Goal: Task Accomplishment & Management: Manage account settings

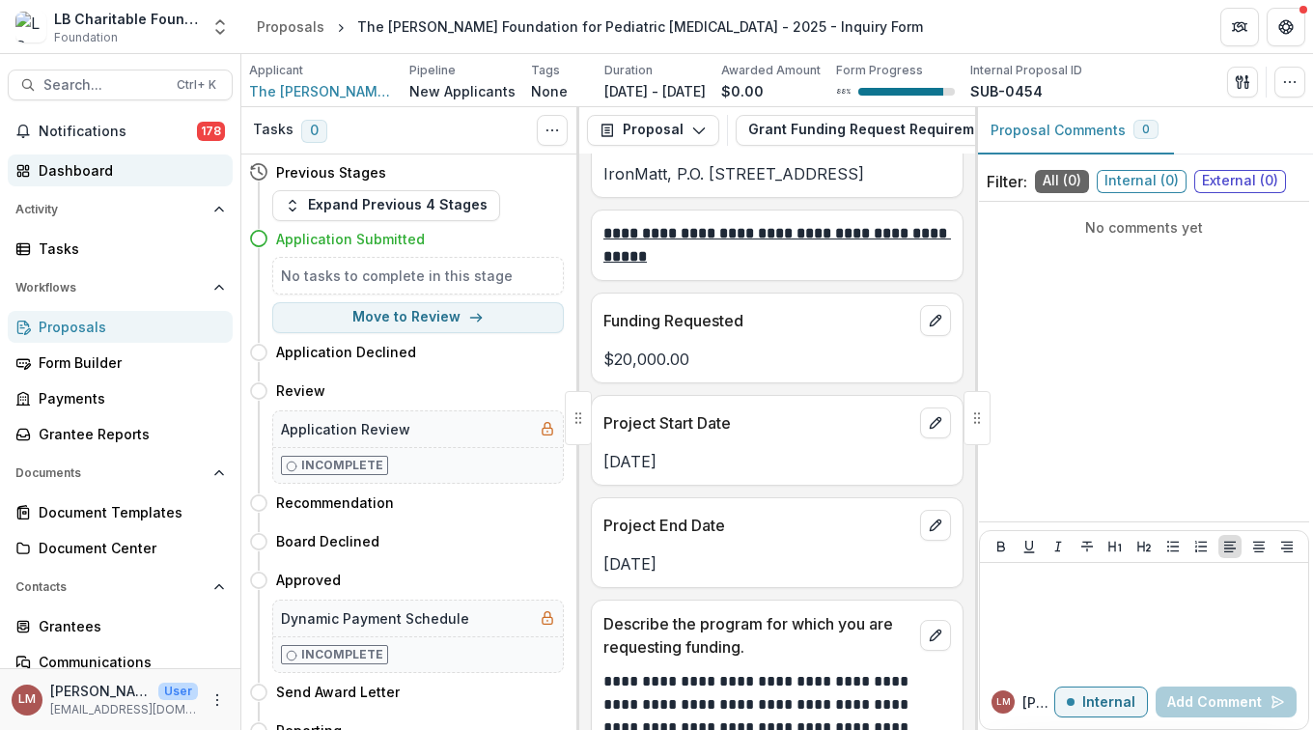
click at [71, 169] on div "Dashboard" at bounding box center [128, 170] width 179 height 20
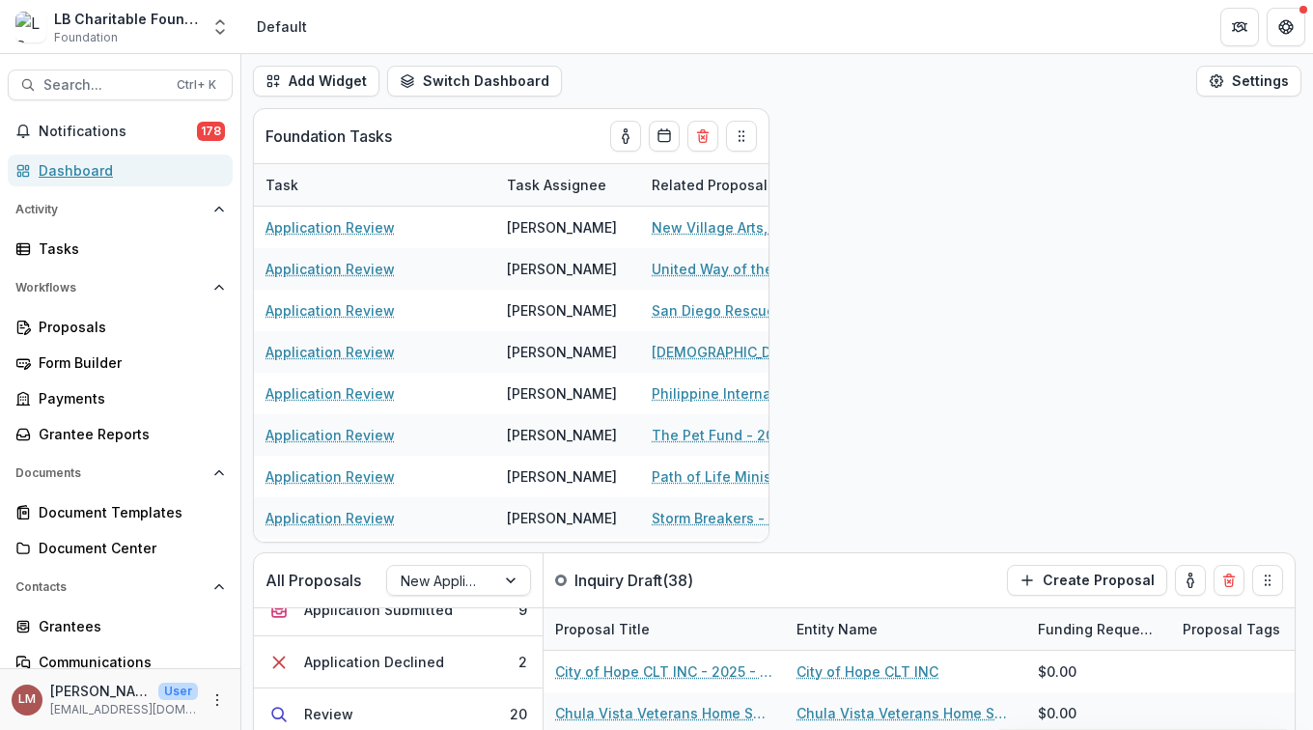
scroll to position [214, 0]
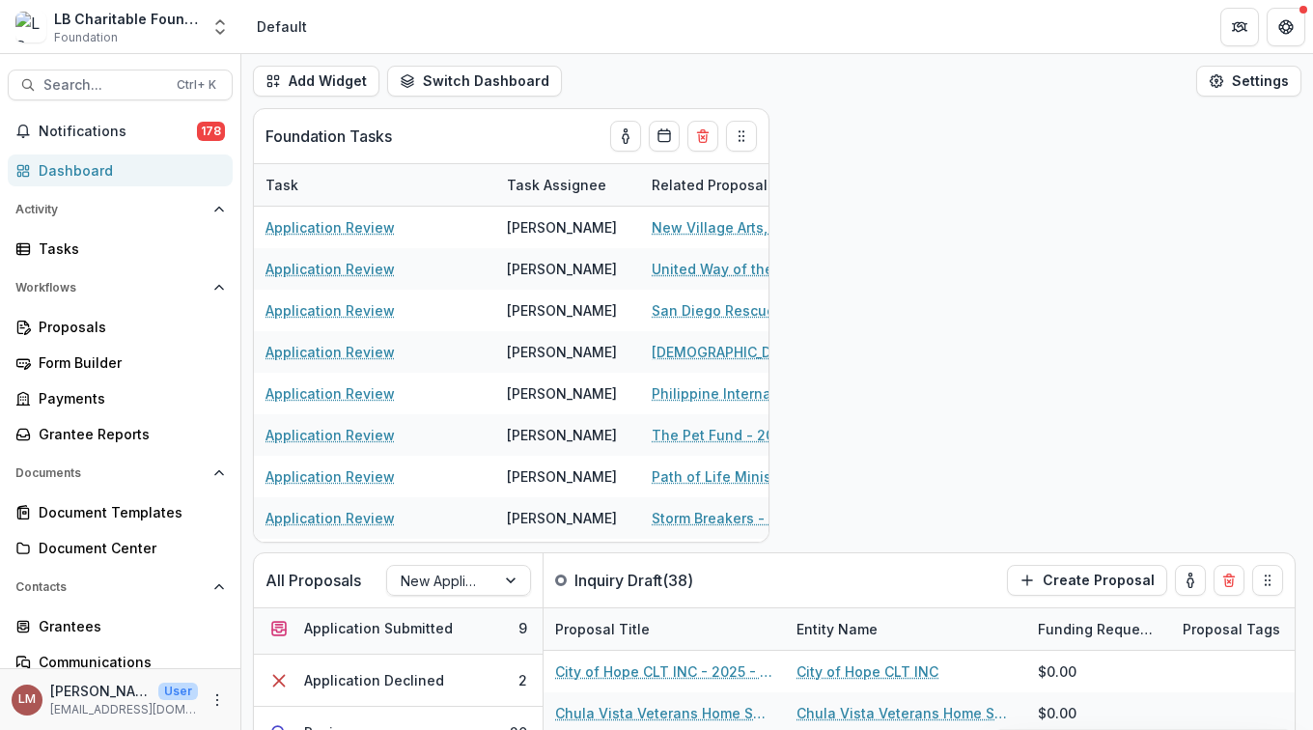
click at [405, 632] on div "Application Submitted" at bounding box center [378, 628] width 149 height 20
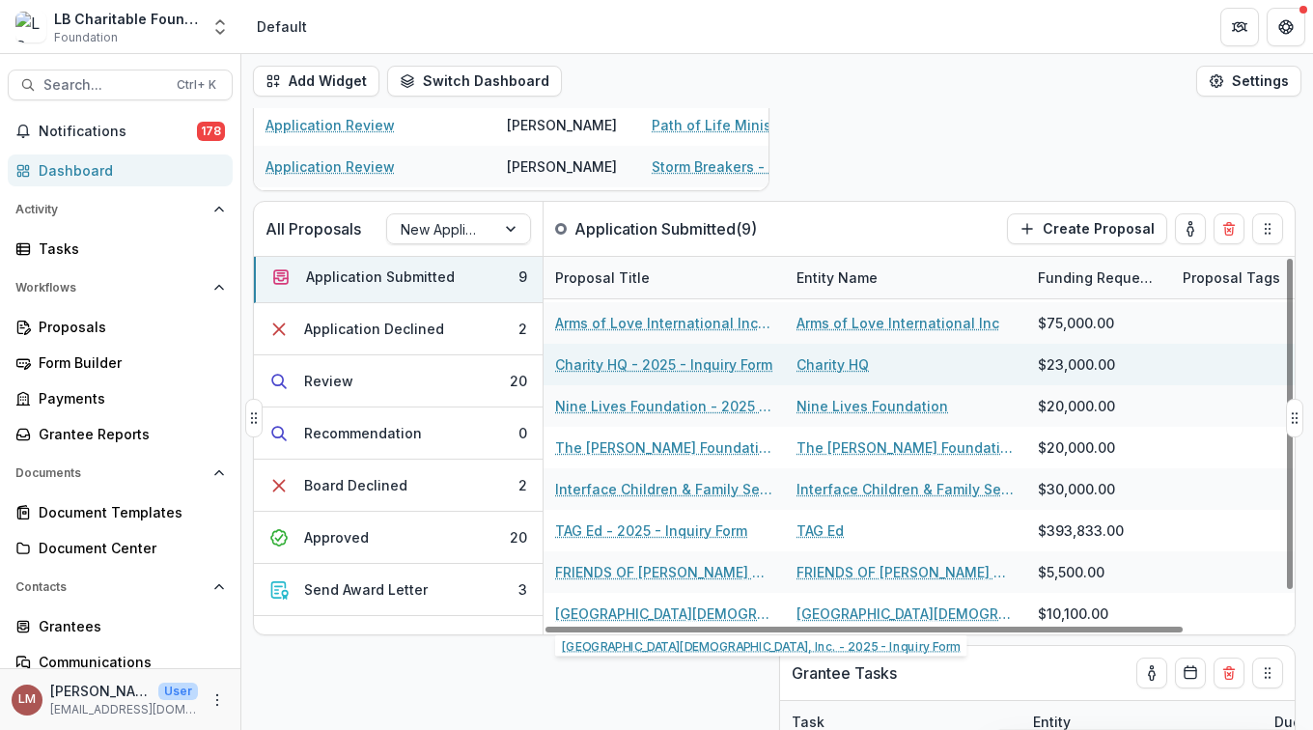
scroll to position [358, 0]
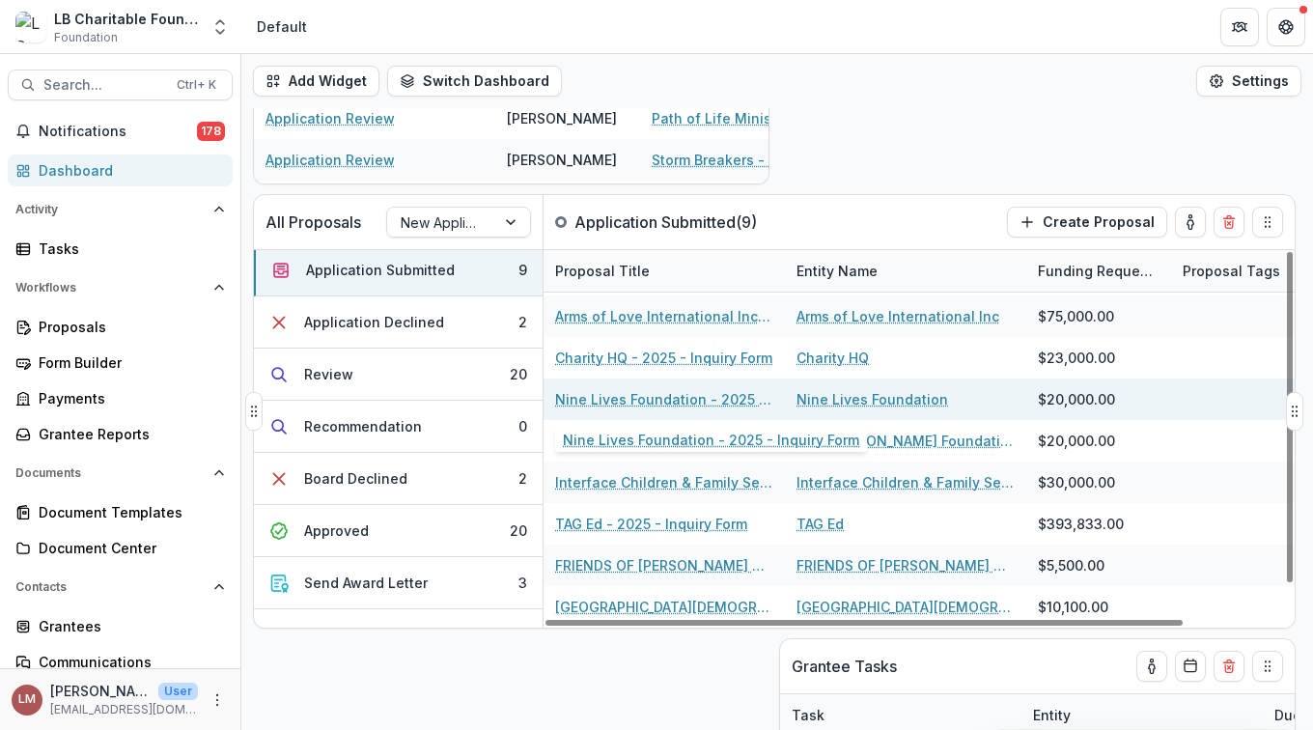
click at [655, 400] on link "Nine Lives Foundation - 2025 - Inquiry Form" at bounding box center [664, 399] width 218 height 20
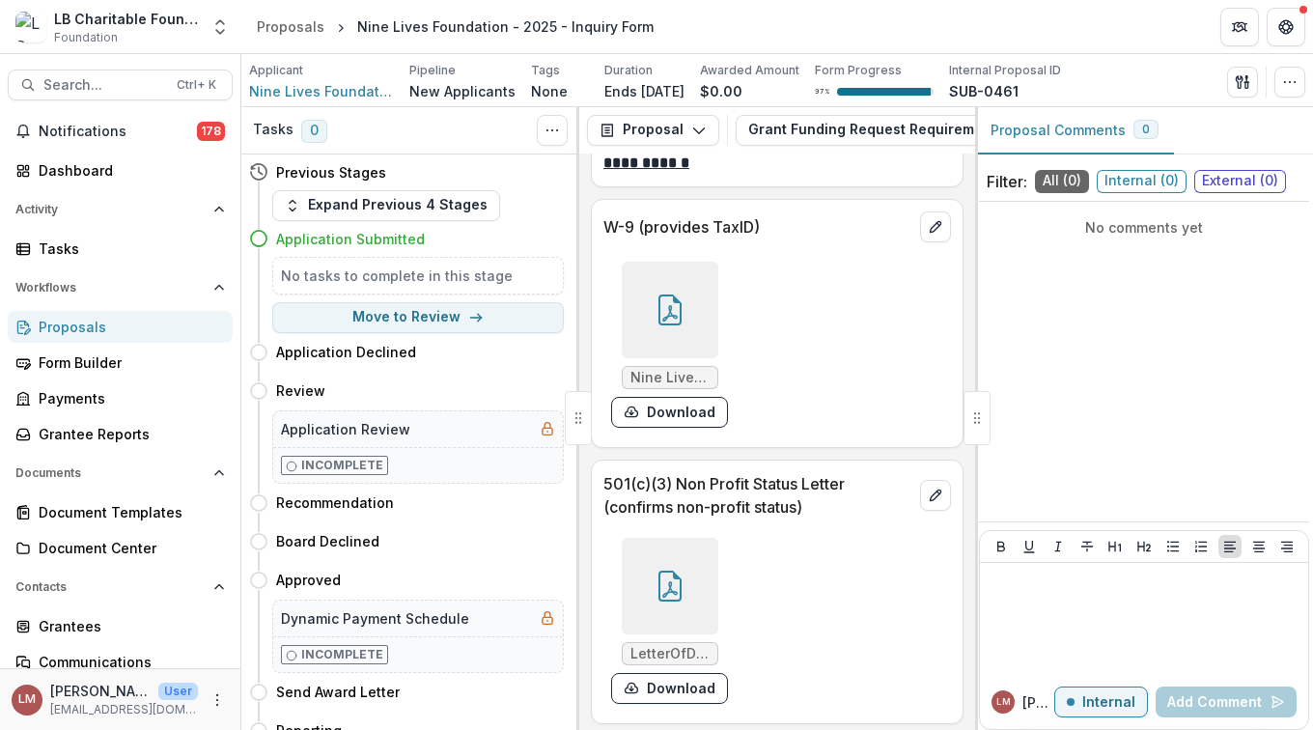
scroll to position [12969, 0]
click at [662, 319] on icon at bounding box center [669, 308] width 31 height 31
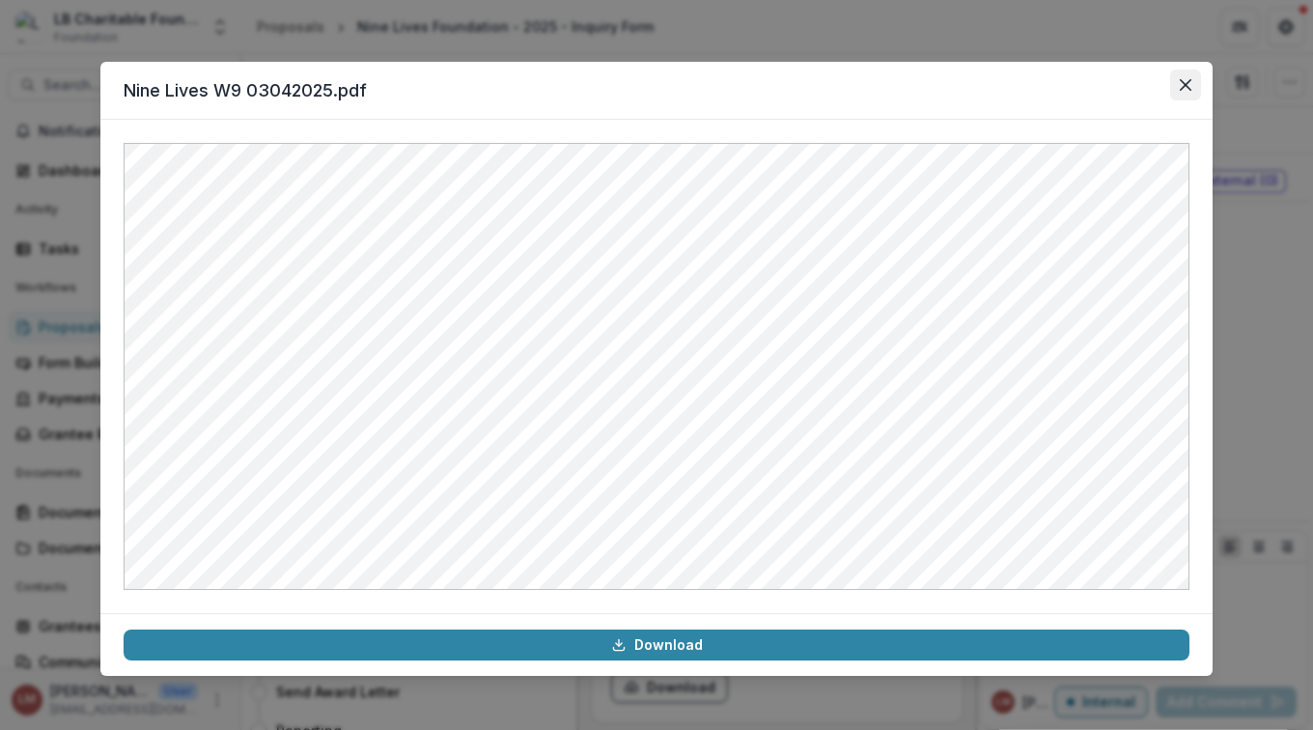
click at [1185, 86] on icon "Close" at bounding box center [1186, 85] width 12 height 12
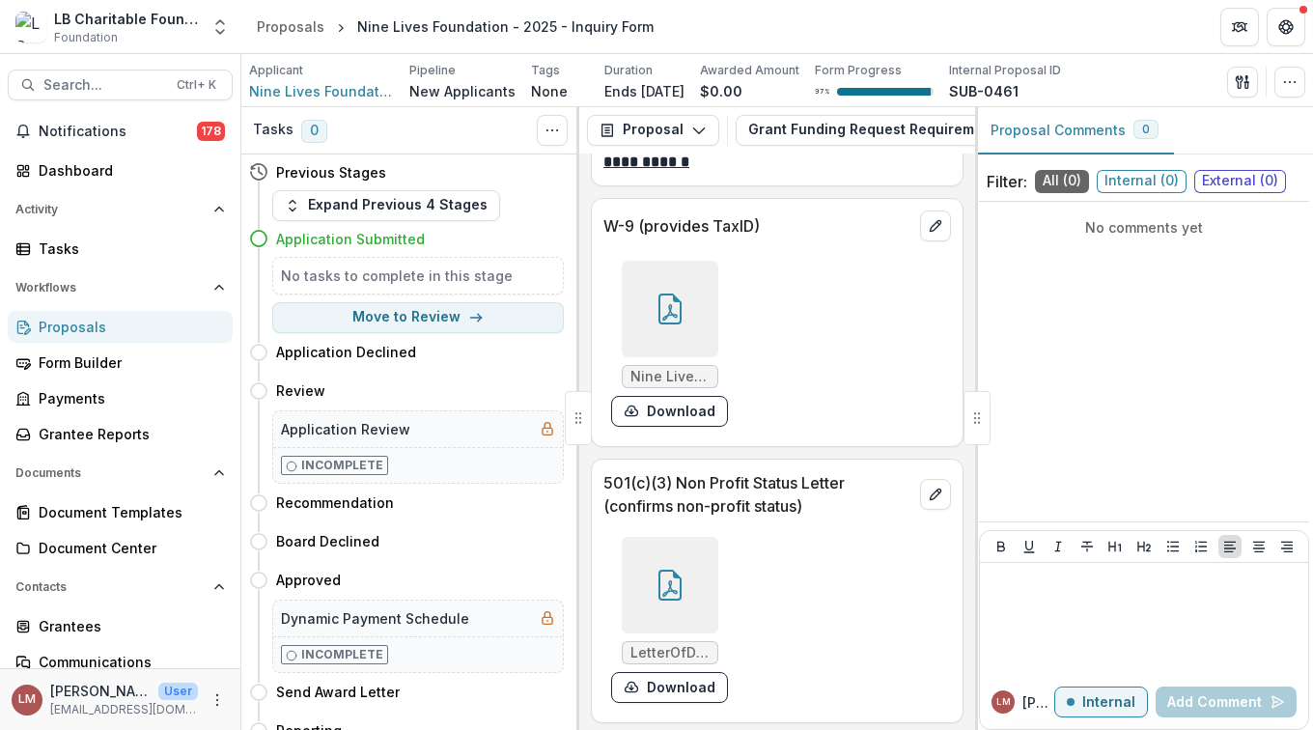
click at [665, 589] on icon at bounding box center [669, 585] width 31 height 31
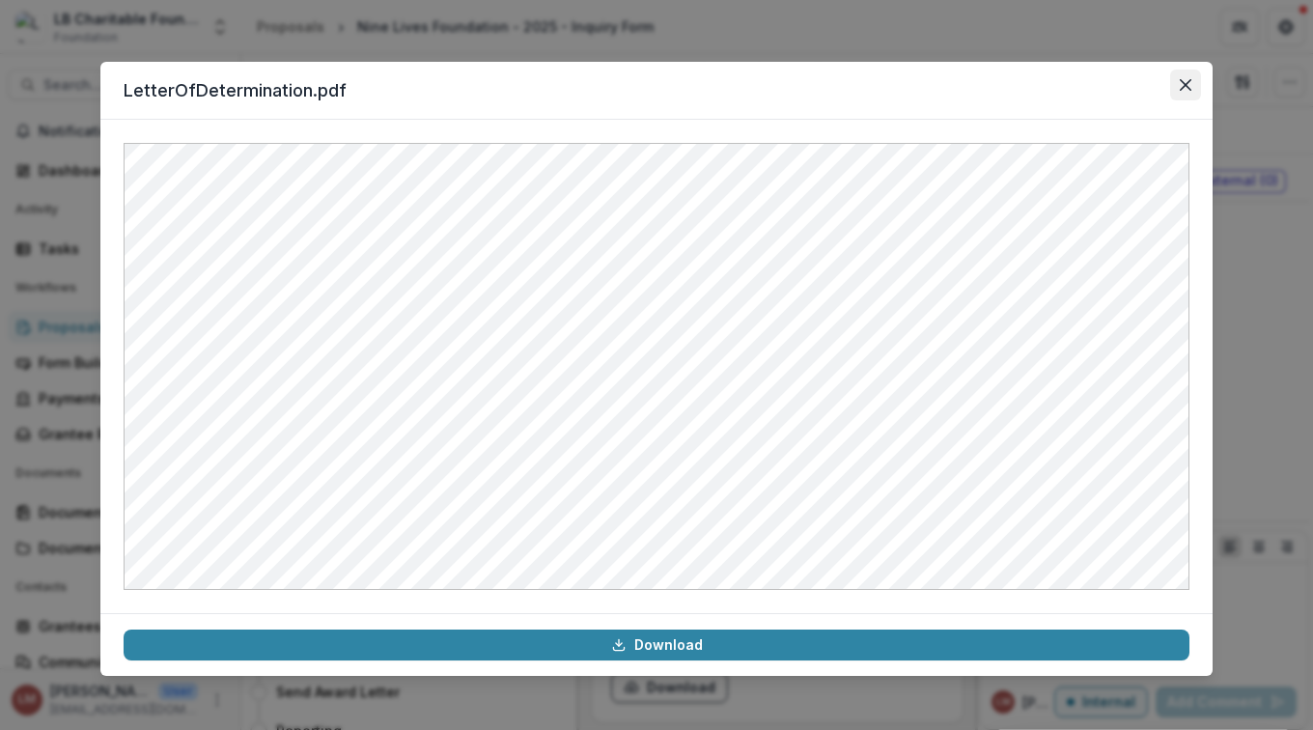
click at [1188, 86] on icon "Close" at bounding box center [1186, 85] width 12 height 12
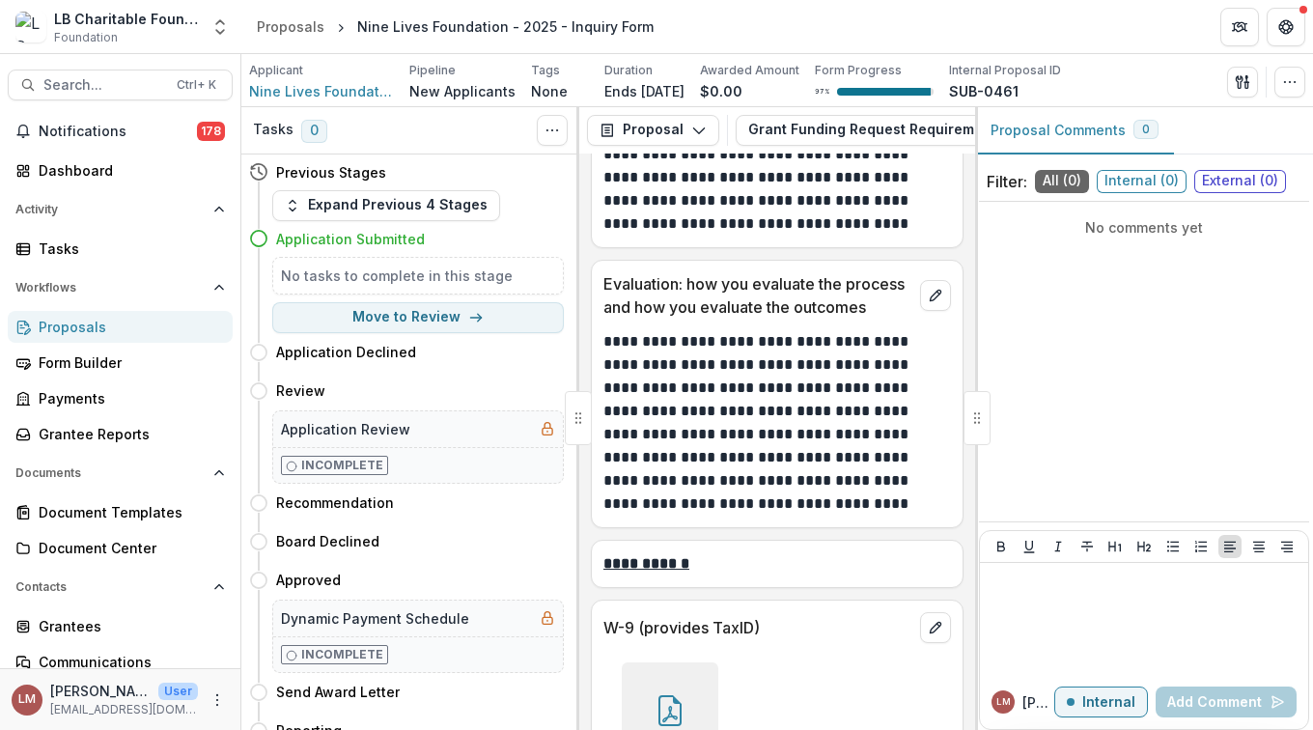
scroll to position [12546, 0]
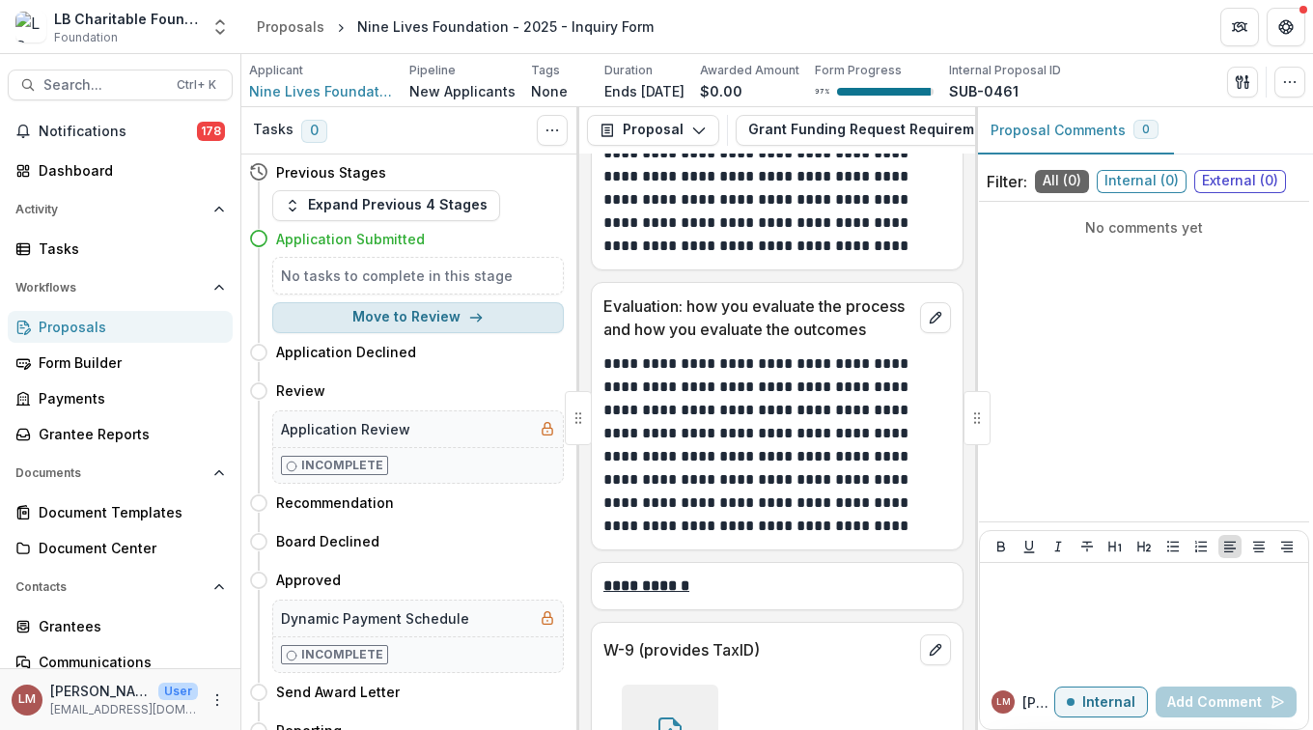
click at [404, 320] on button "Move to Review" at bounding box center [418, 317] width 292 height 31
select select "******"
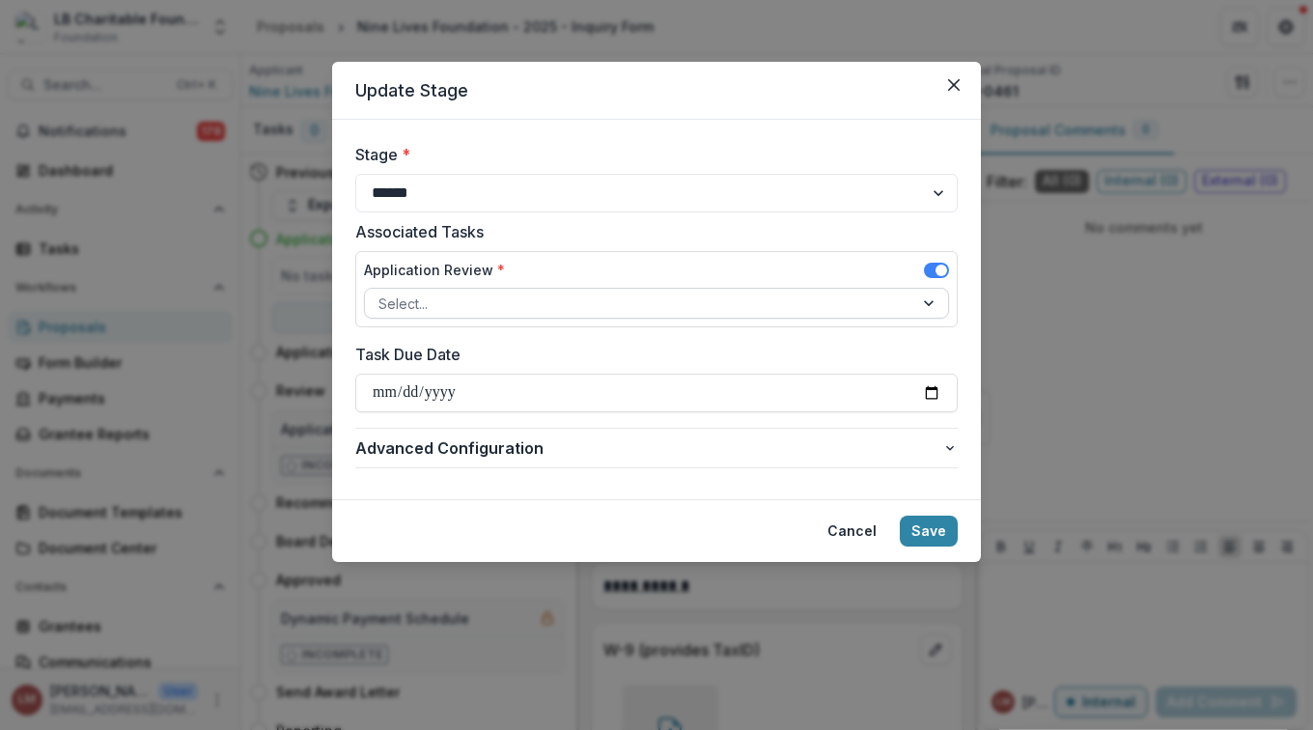
click at [927, 302] on div at bounding box center [930, 303] width 35 height 29
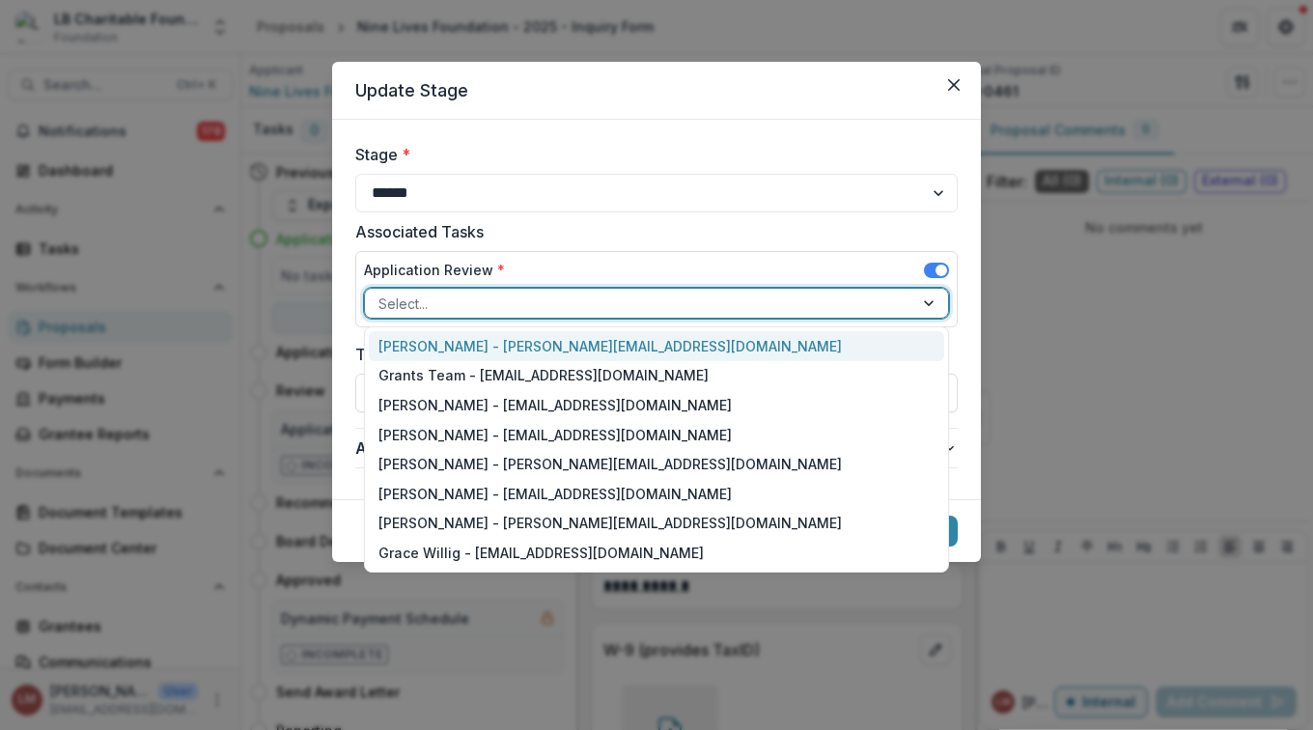
click at [447, 353] on div "[PERSON_NAME] - [PERSON_NAME][EMAIL_ADDRESS][DOMAIN_NAME]" at bounding box center [656, 346] width 575 height 30
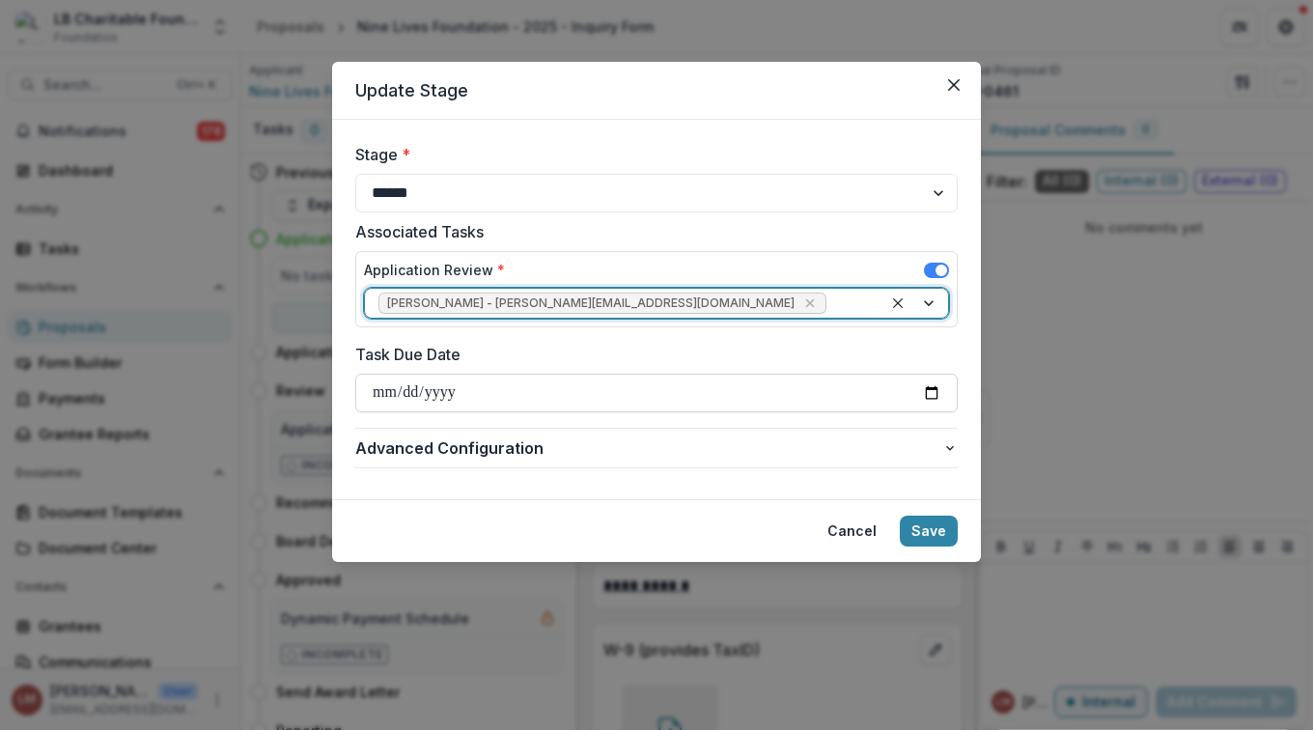
click at [928, 395] on input "Task Due Date" at bounding box center [656, 393] width 602 height 39
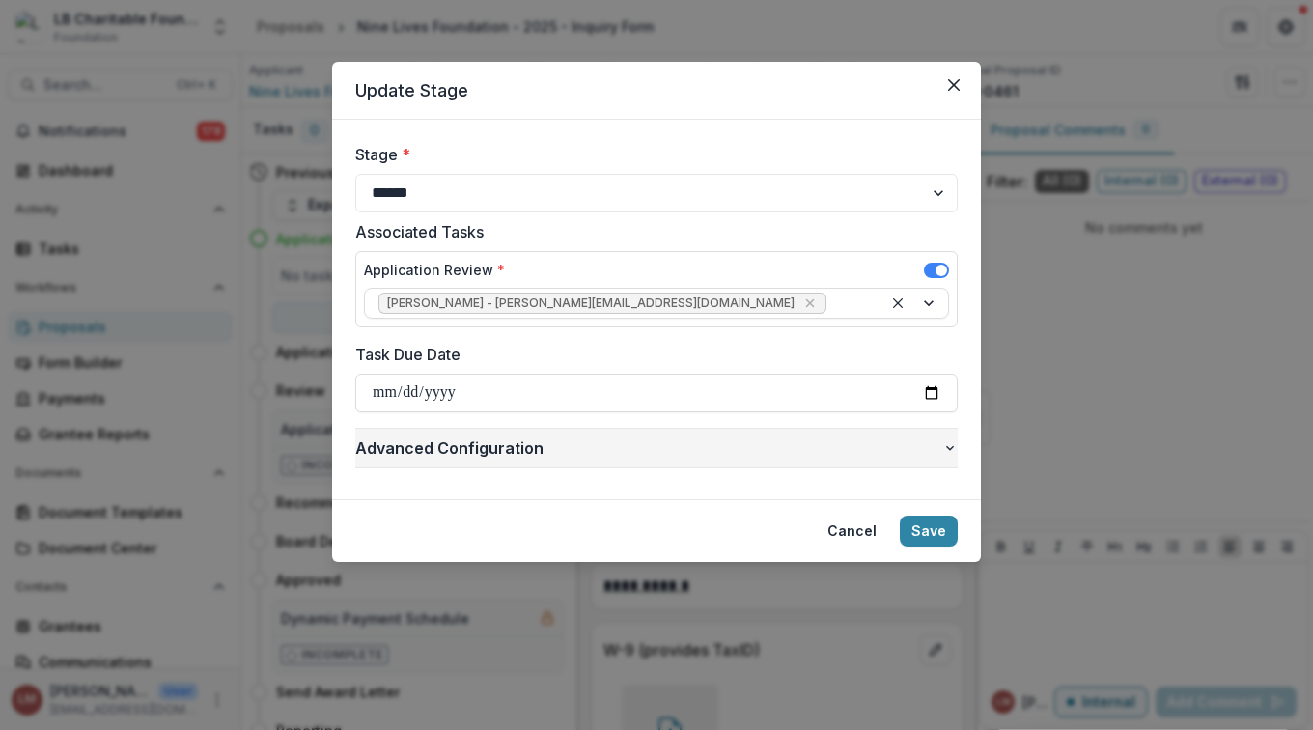
type input "**********"
click at [931, 529] on button "Save" at bounding box center [929, 530] width 58 height 31
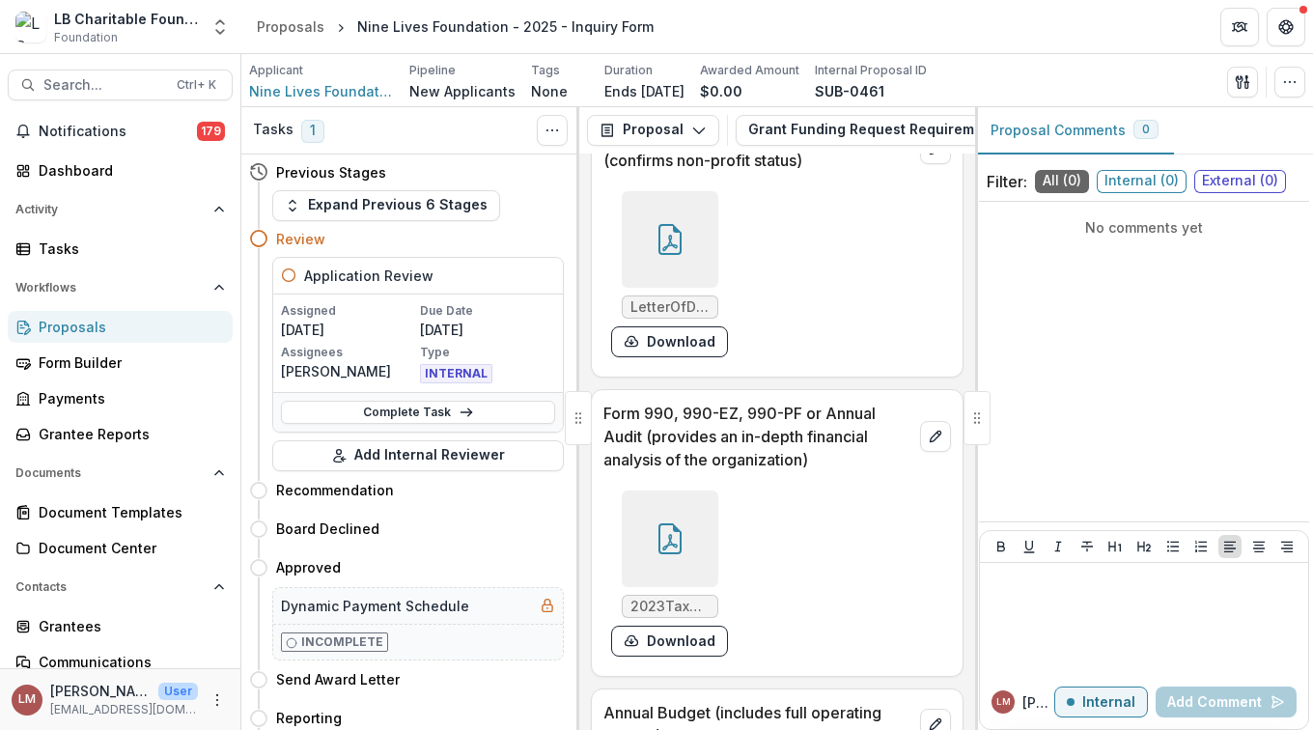
scroll to position [13333, 0]
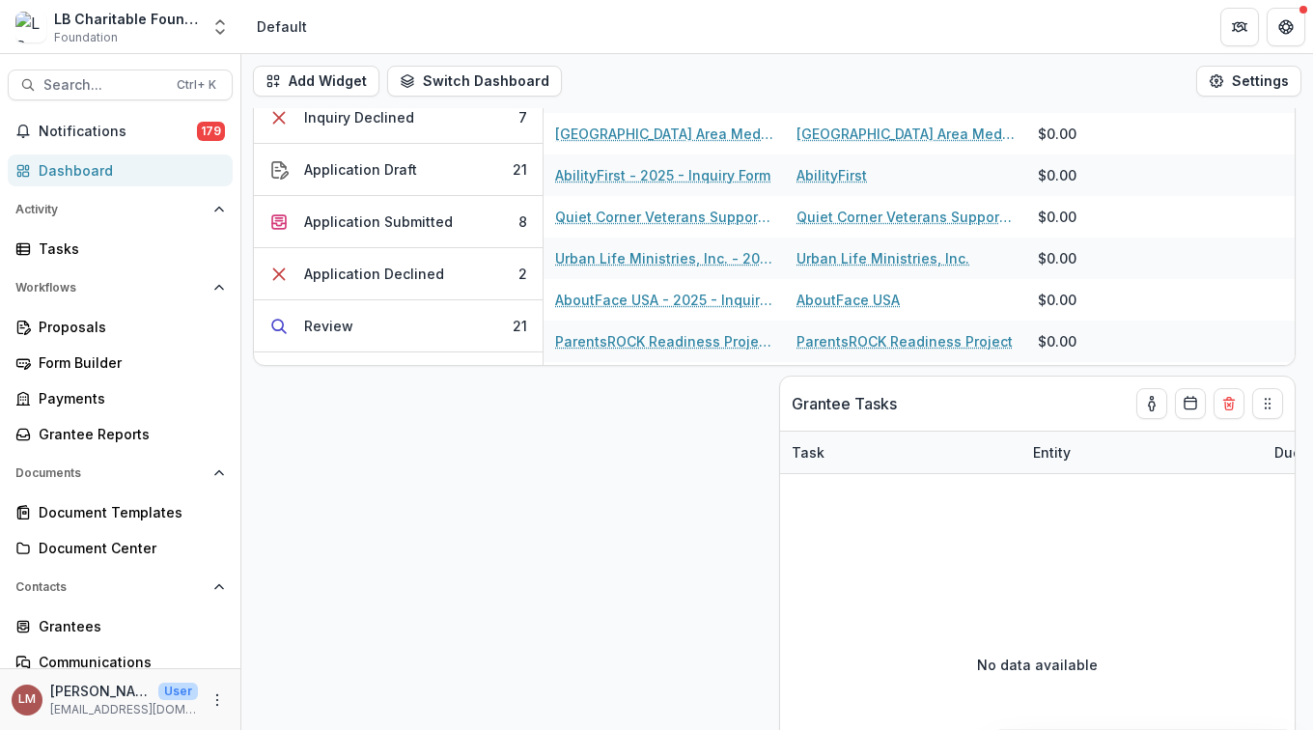
scroll to position [622, 0]
click at [406, 216] on div "Application Submitted" at bounding box center [378, 220] width 149 height 20
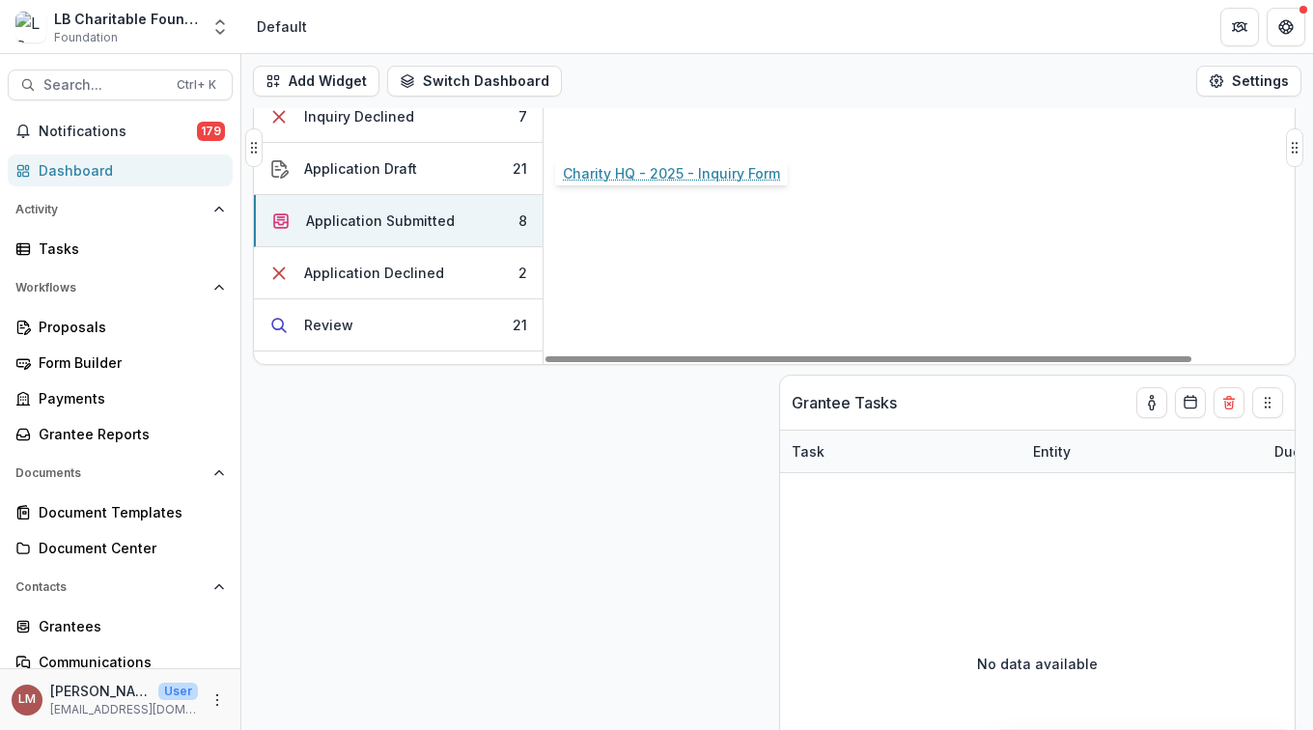
click at [719, 128] on link "Charity HQ - 2025 - Inquiry Form" at bounding box center [663, 133] width 217 height 20
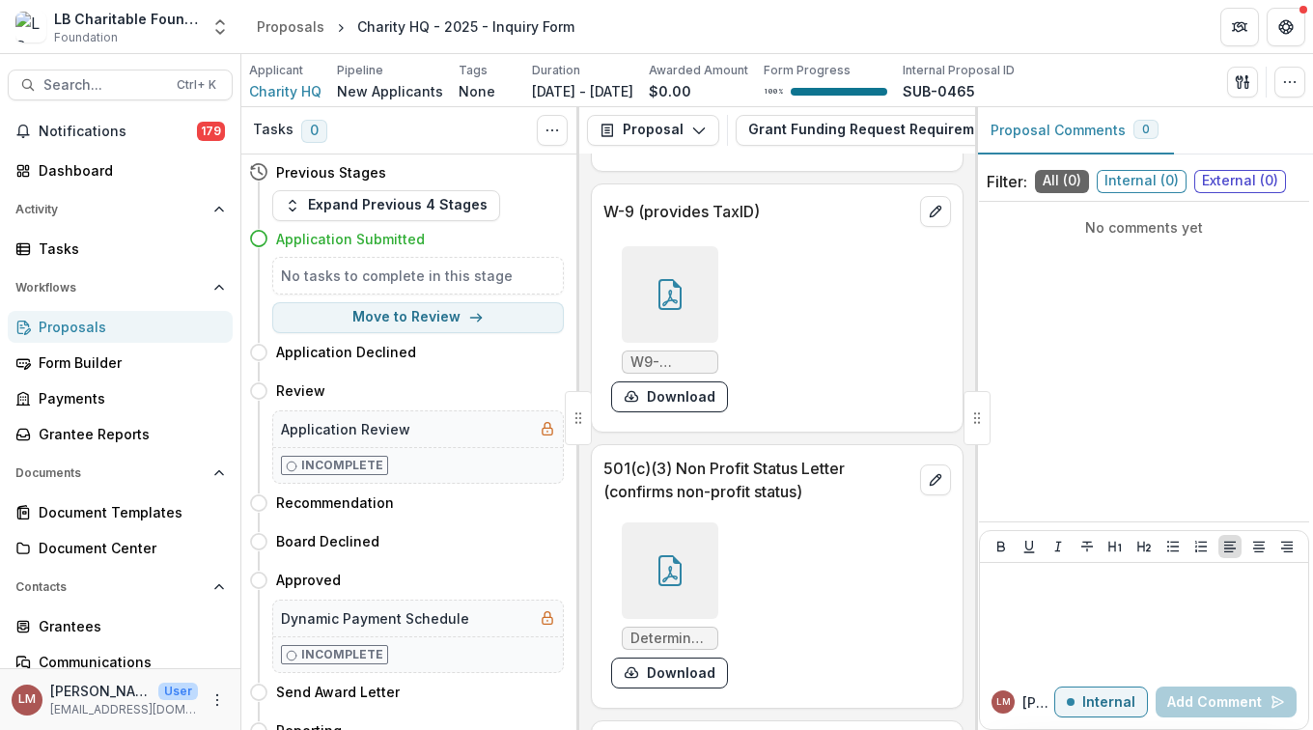
scroll to position [13316, 0]
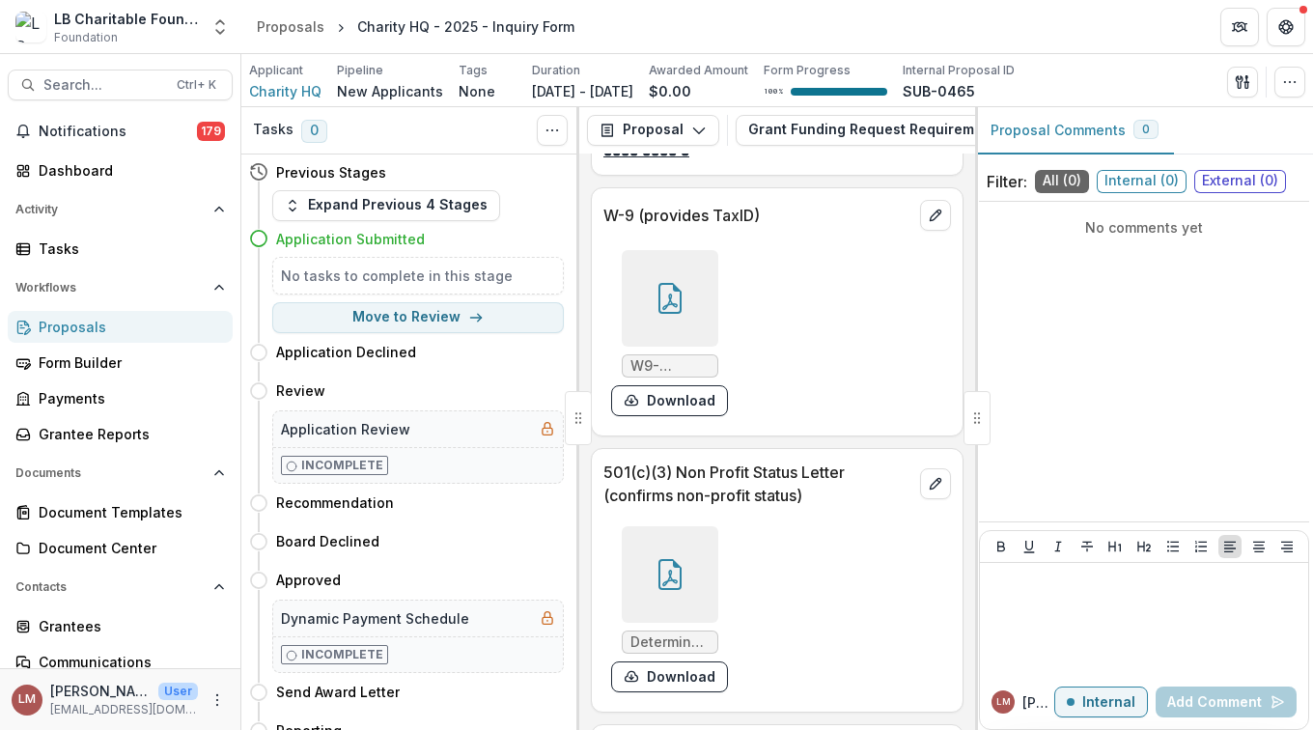
click at [668, 347] on div at bounding box center [670, 298] width 97 height 97
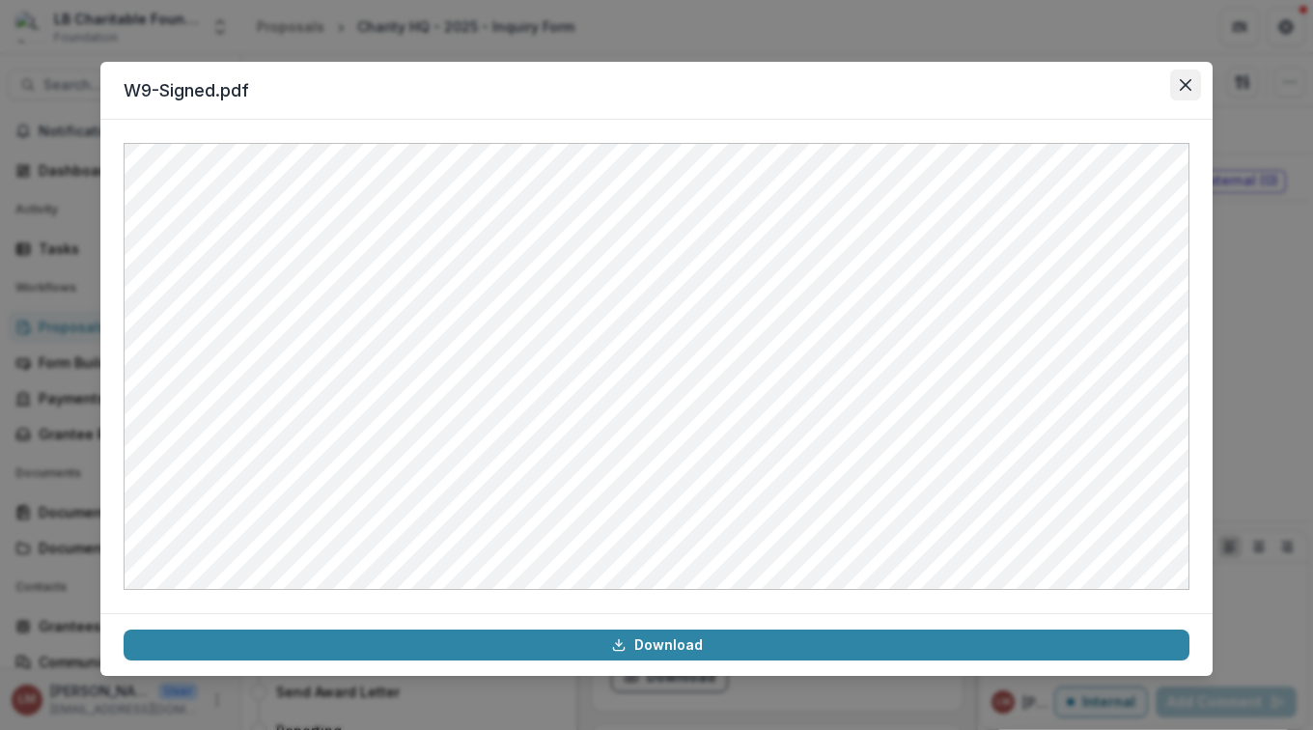
click at [1184, 85] on icon "Close" at bounding box center [1186, 85] width 12 height 12
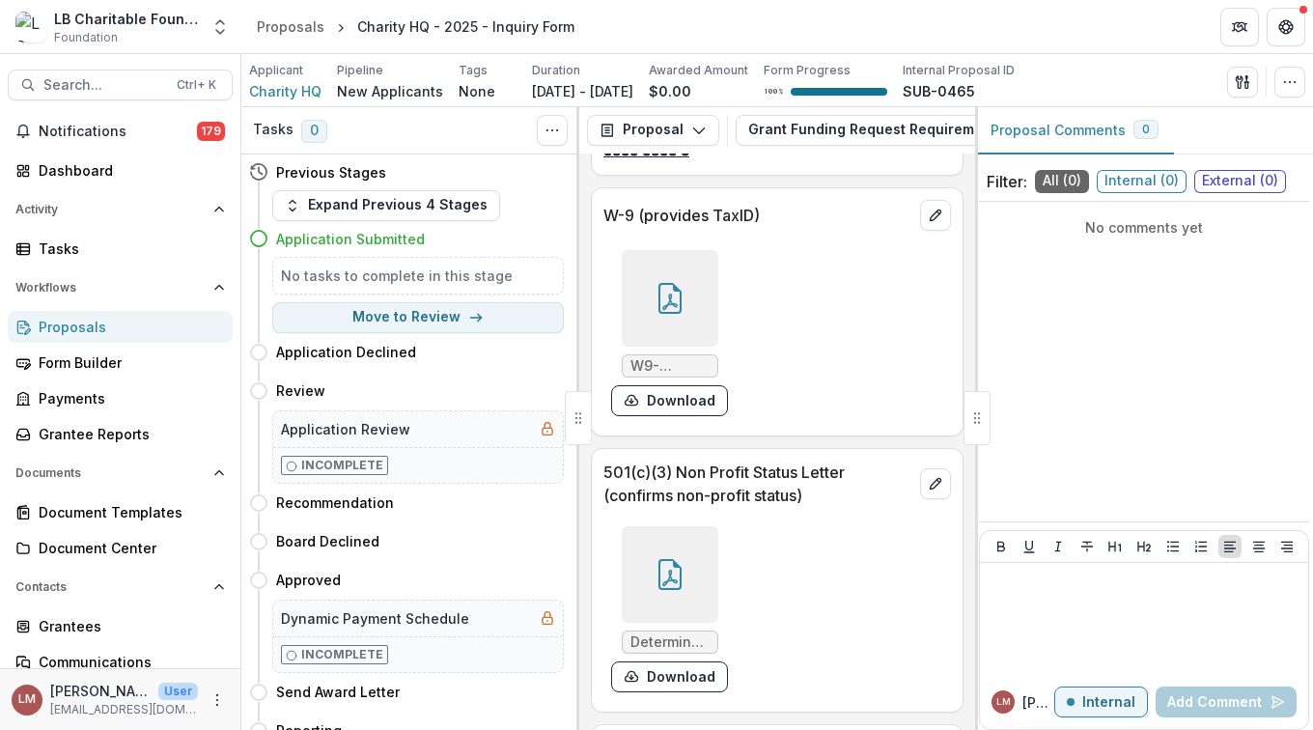
click at [685, 623] on div at bounding box center [670, 574] width 97 height 97
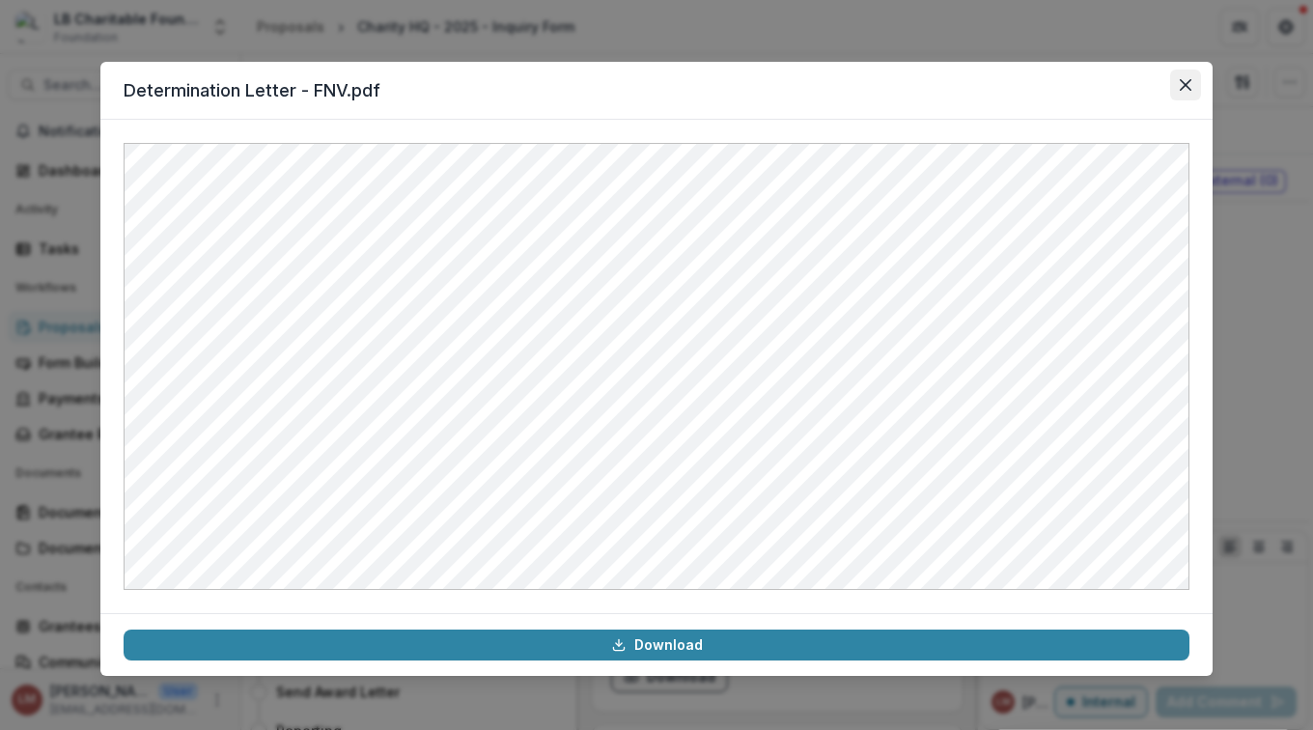
click at [1191, 90] on button "Close" at bounding box center [1185, 85] width 31 height 31
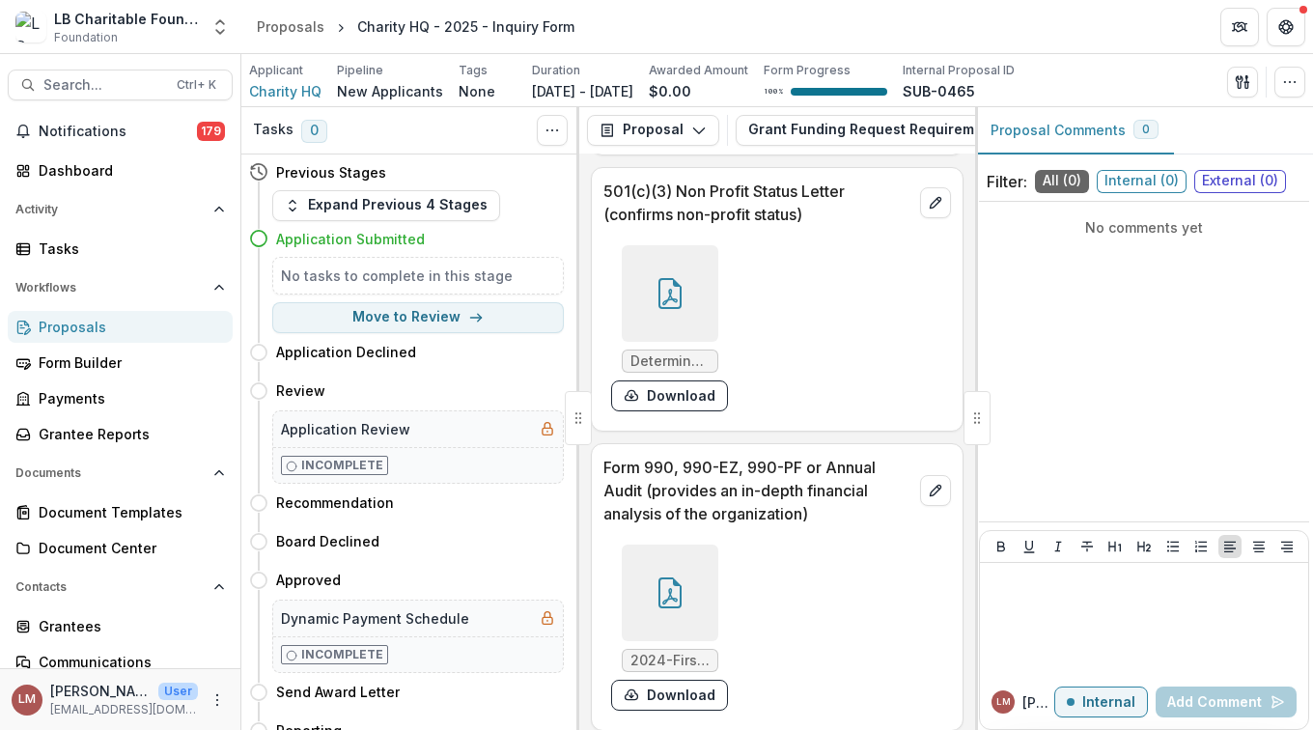
scroll to position [13560, 0]
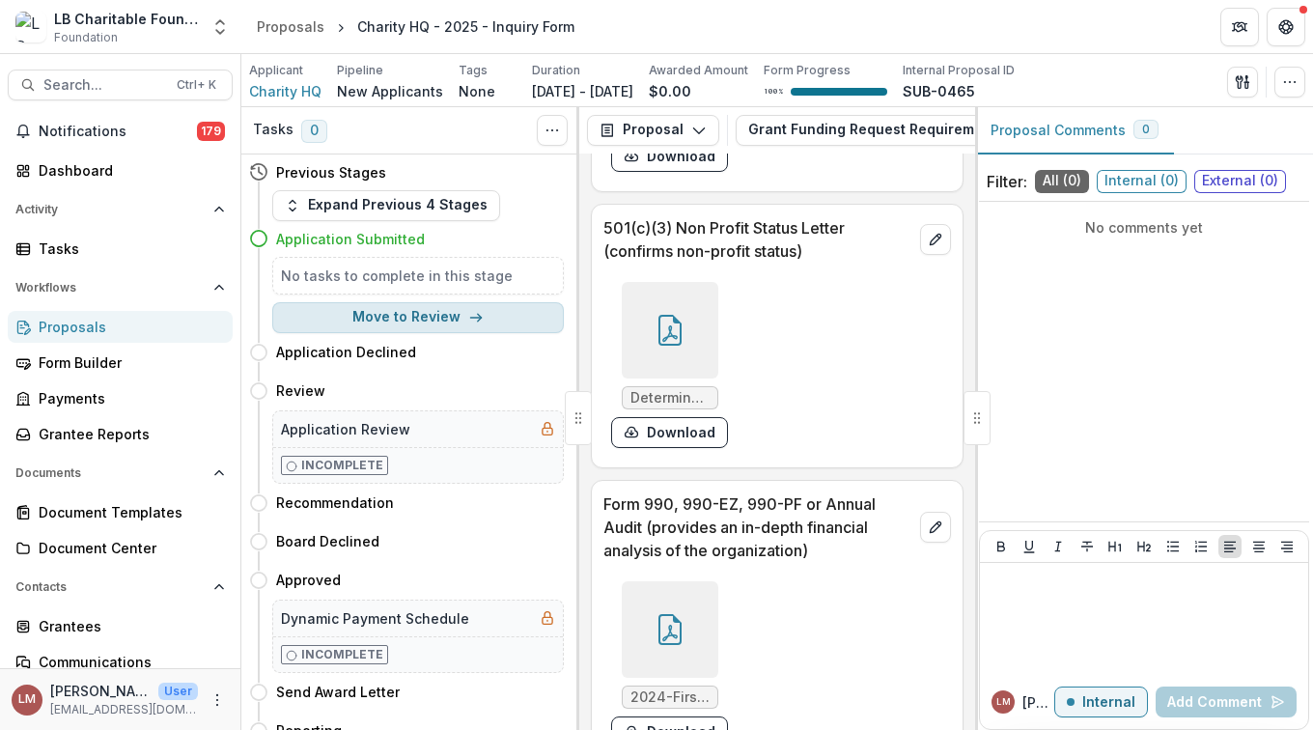
click at [399, 318] on button "Move to Review" at bounding box center [418, 317] width 292 height 31
select select "******"
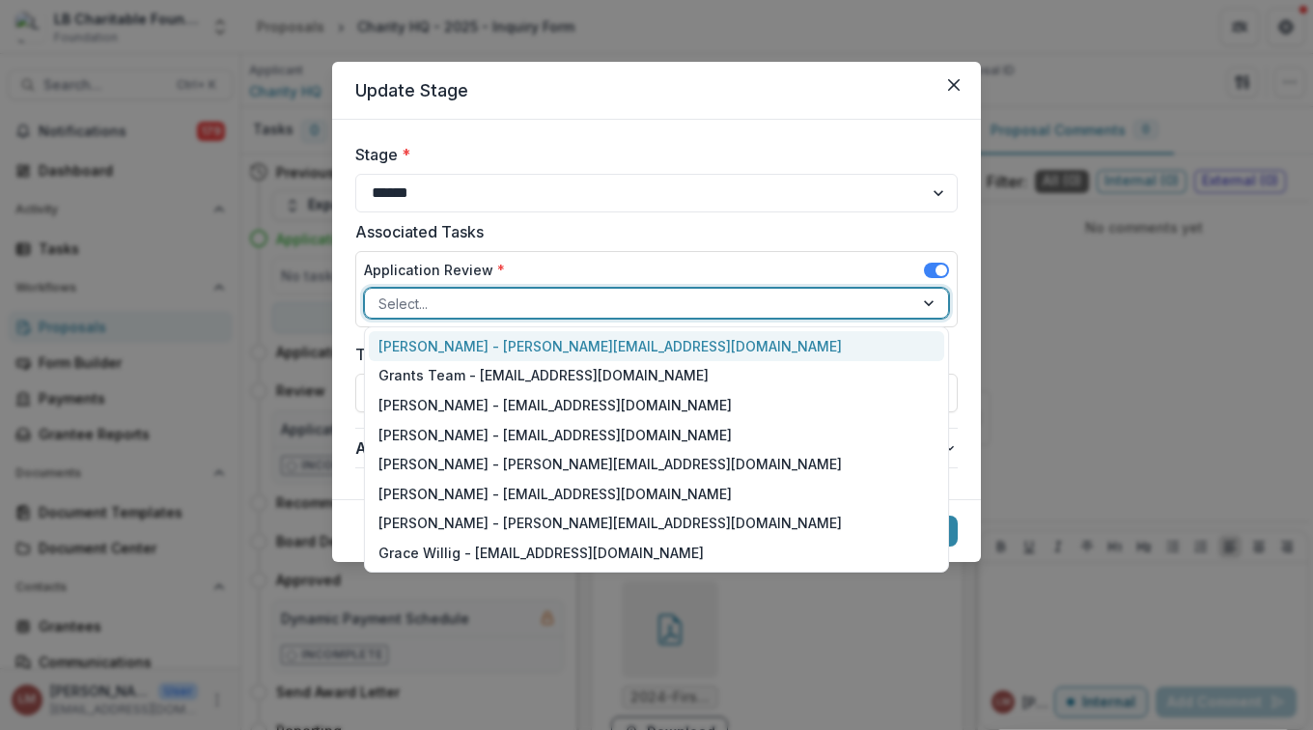
click at [928, 305] on div at bounding box center [930, 303] width 35 height 29
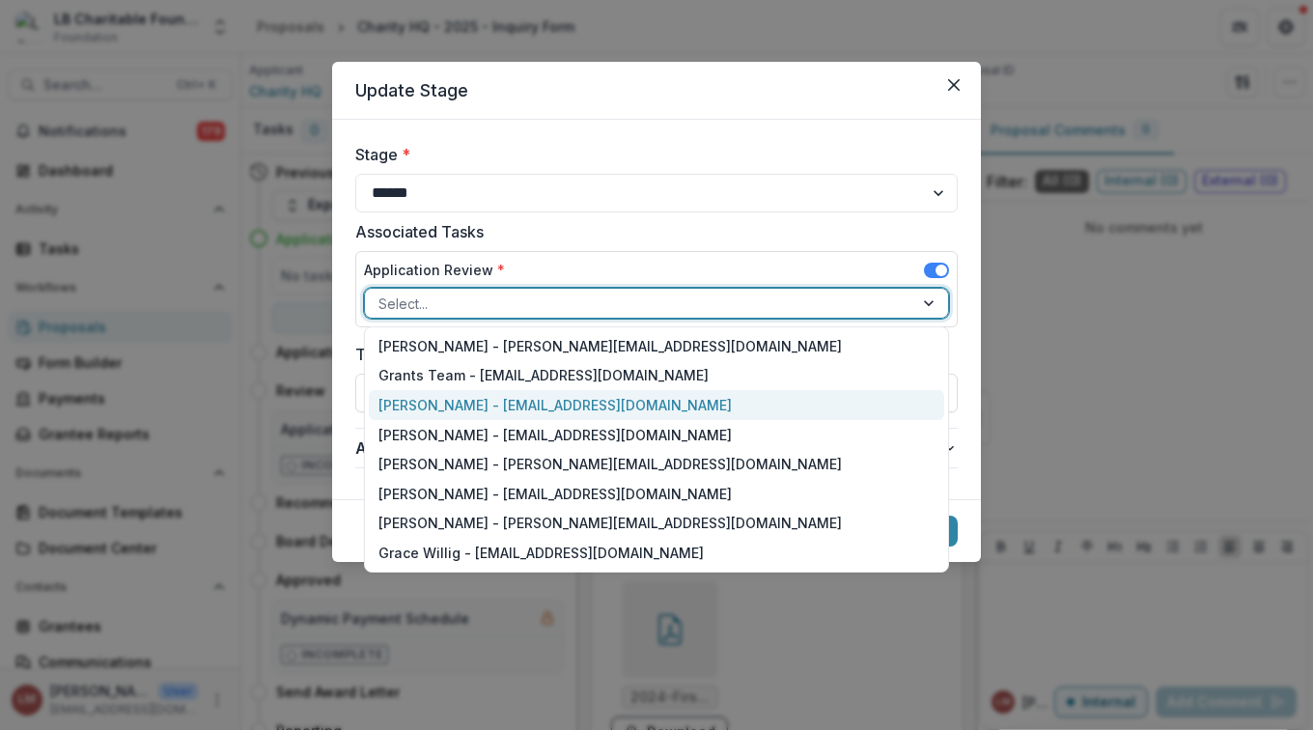
click at [445, 405] on div "[PERSON_NAME] - [EMAIL_ADDRESS][DOMAIN_NAME]" at bounding box center [656, 405] width 575 height 30
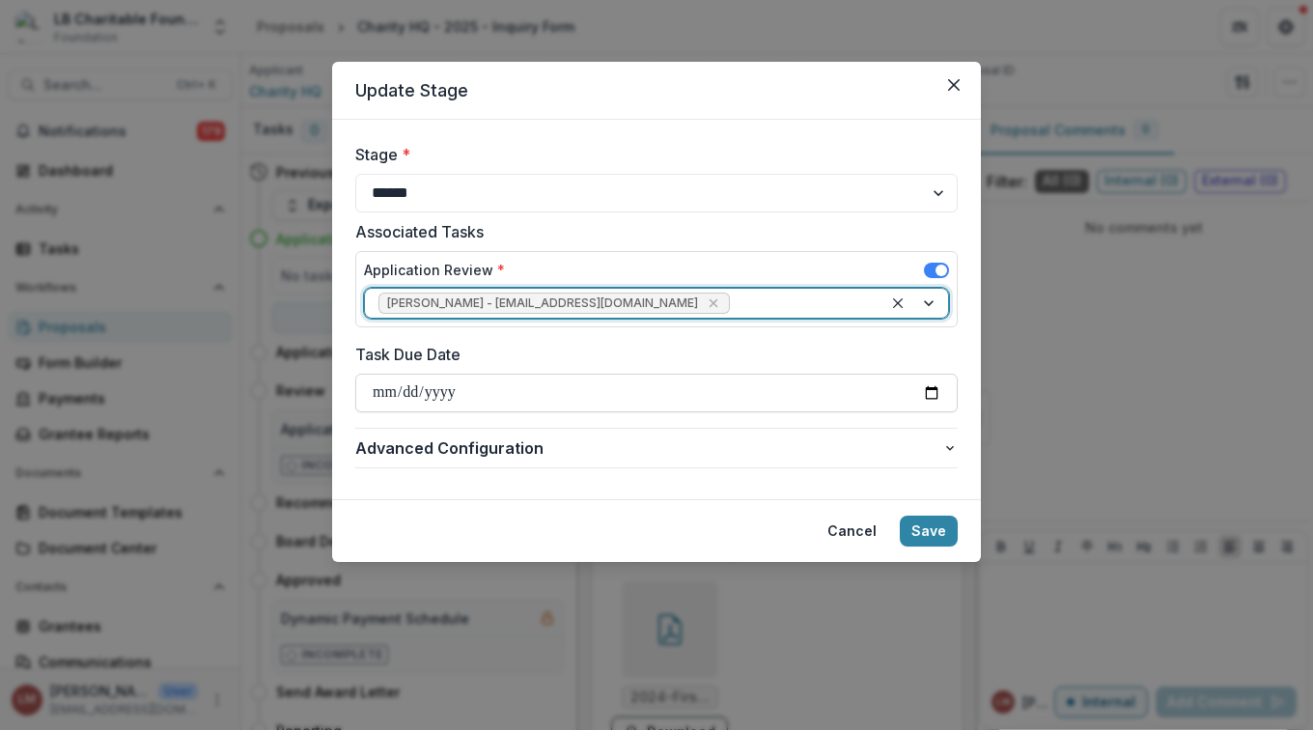
click at [934, 393] on input "Task Due Date" at bounding box center [656, 393] width 602 height 39
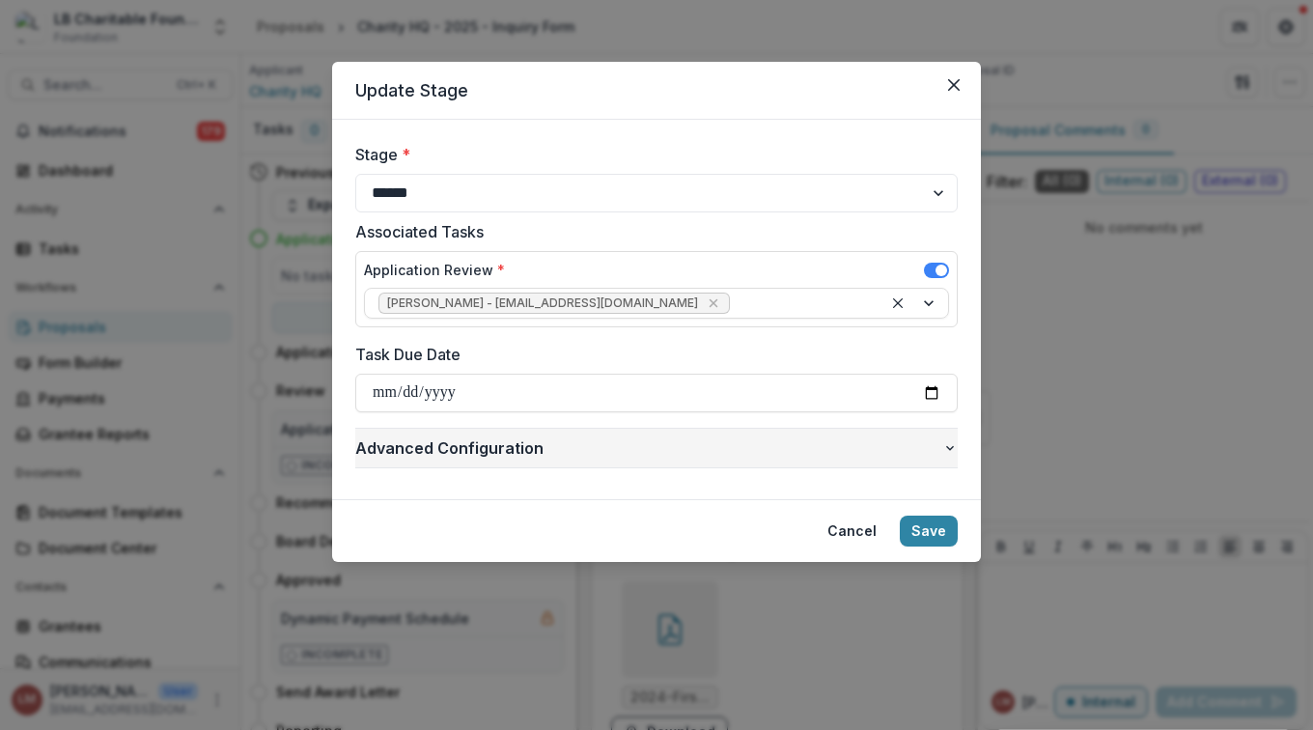
type input "**********"
click at [922, 530] on button "Save" at bounding box center [929, 530] width 58 height 31
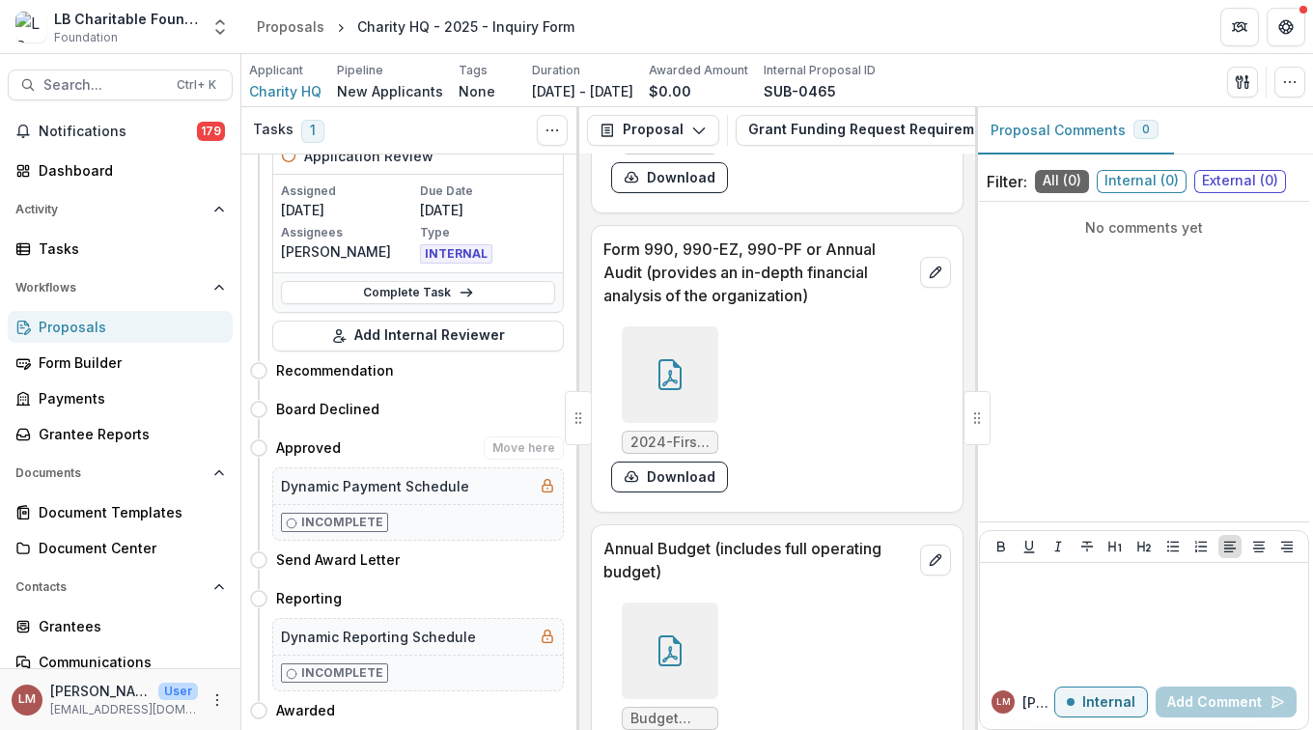
scroll to position [0, 0]
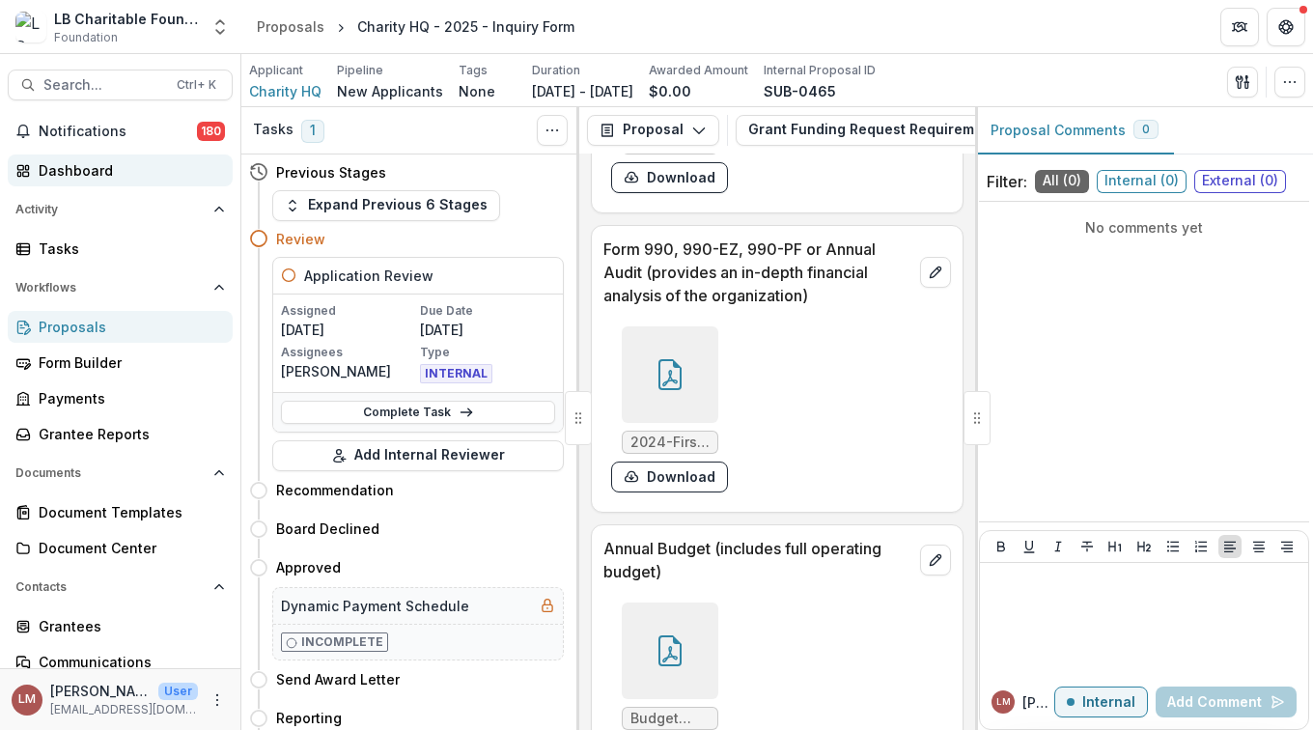
click at [68, 165] on div "Dashboard" at bounding box center [128, 170] width 179 height 20
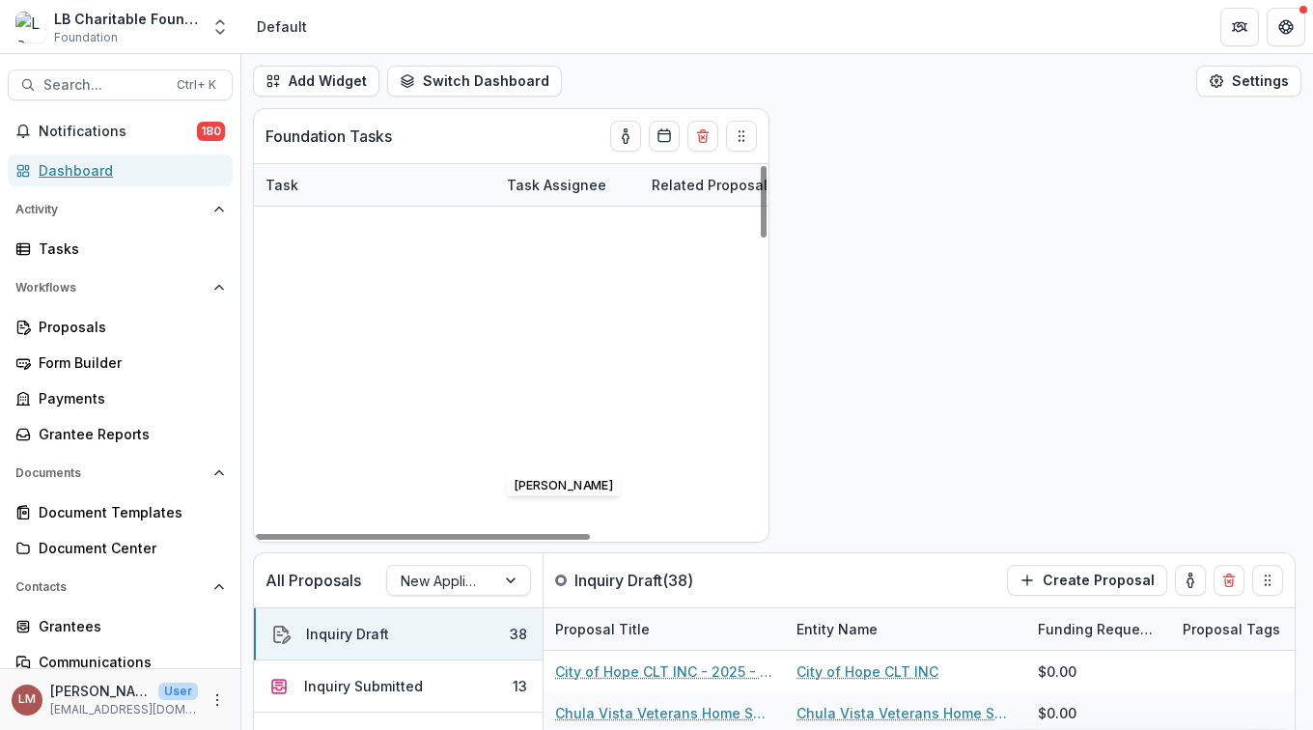
scroll to position [570, 0]
